Goal: Find specific page/section: Find specific page/section

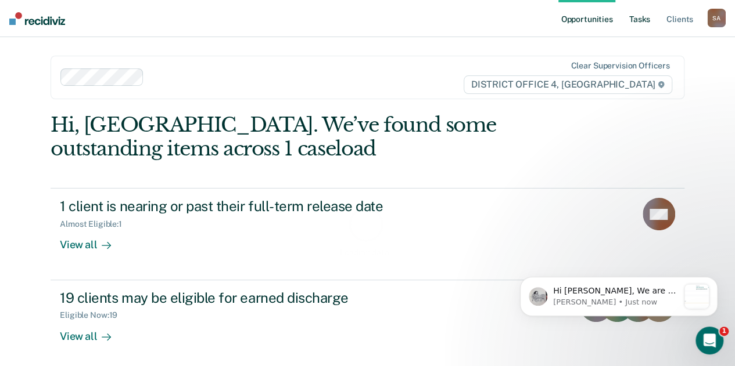
click at [646, 17] on link "Tasks" at bounding box center [640, 18] width 26 height 37
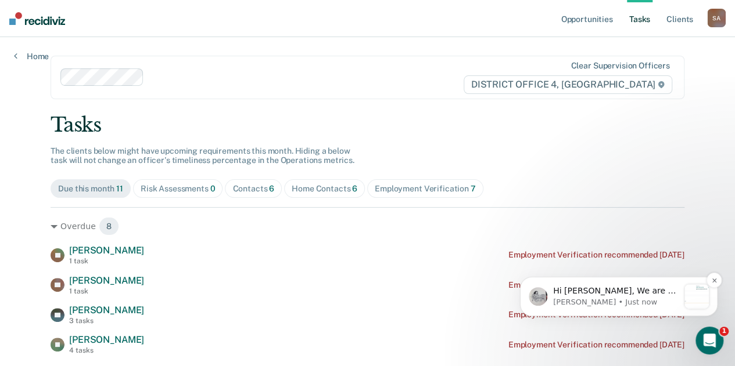
click at [663, 289] on p "Hi [PERSON_NAME], We are so excited to announce a brand new feature: AI case no…" at bounding box center [615, 292] width 125 height 12
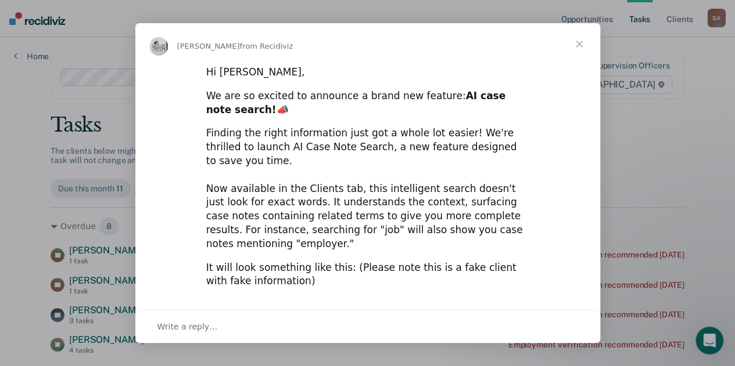
click at [582, 42] on span "Close" at bounding box center [579, 44] width 42 height 42
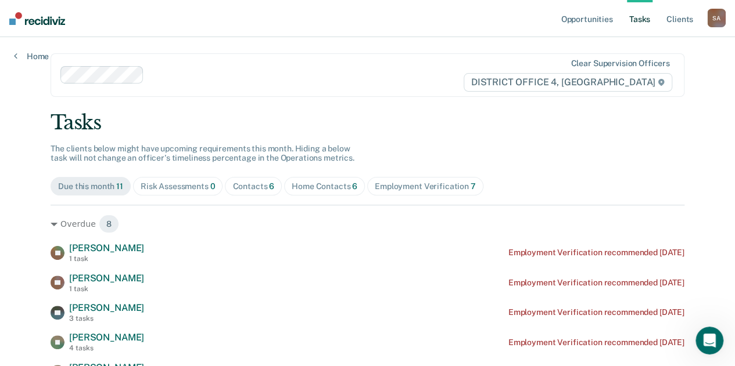
scroll to position [77, 0]
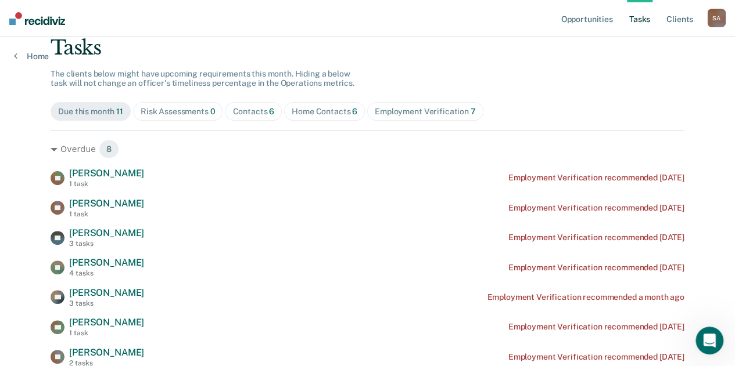
click at [313, 114] on div "Home Contacts 6" at bounding box center [325, 112] width 66 height 10
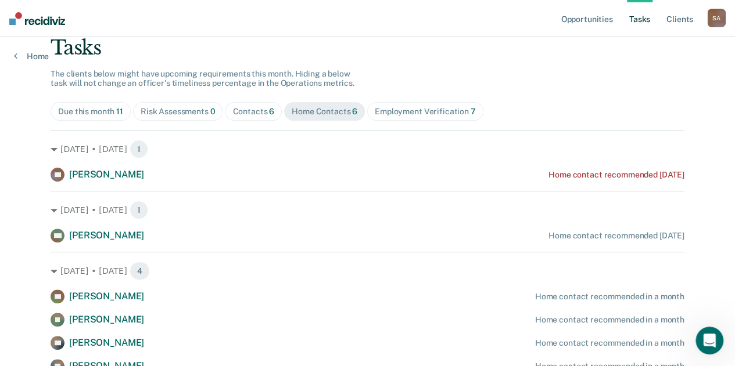
click at [260, 111] on div "Contacts 6" at bounding box center [253, 112] width 42 height 10
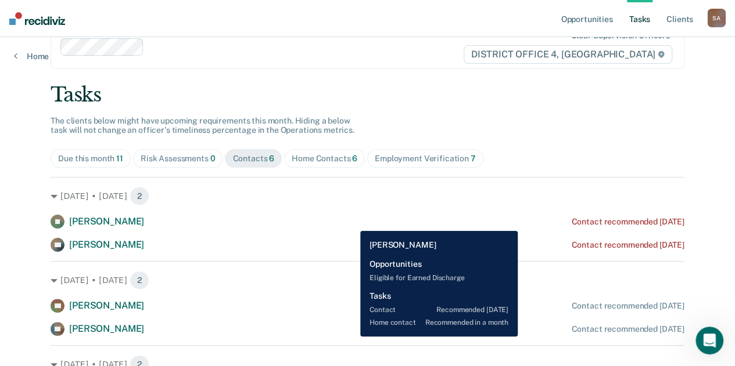
scroll to position [14, 0]
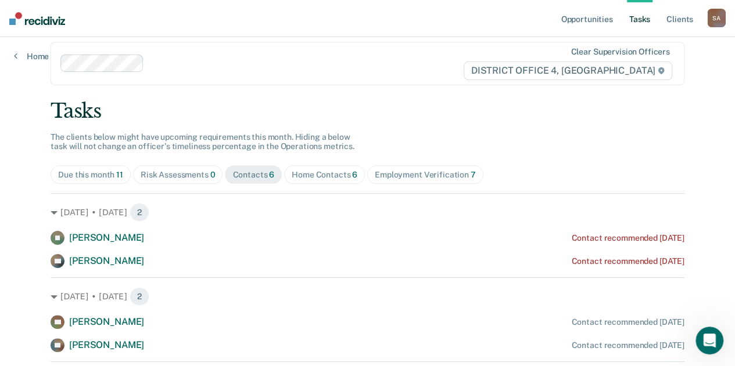
click at [331, 174] on div "Home Contacts 6" at bounding box center [325, 175] width 66 height 10
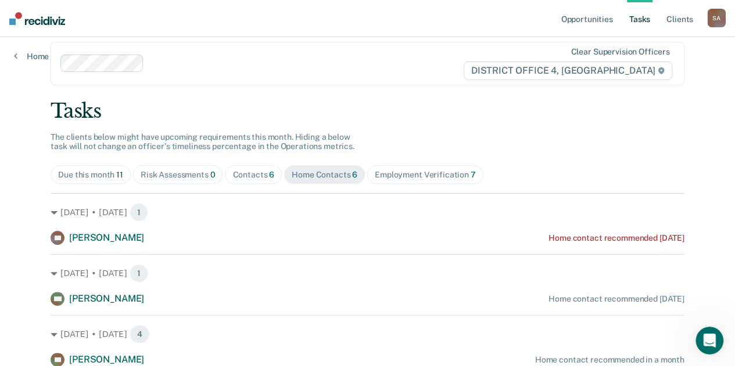
click at [255, 167] on span "Contacts 6" at bounding box center [253, 175] width 57 height 19
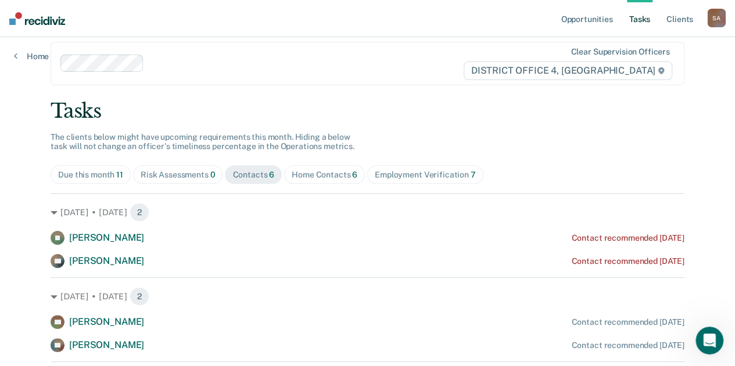
click at [328, 179] on span "Home Contacts 6" at bounding box center [324, 175] width 81 height 19
